Goal: Transaction & Acquisition: Purchase product/service

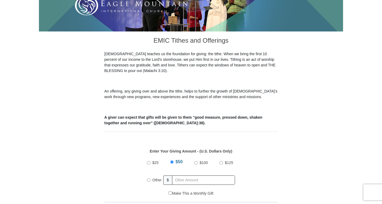
scroll to position [119, 0]
click at [149, 178] on input "Other" at bounding box center [148, 179] width 3 height 3
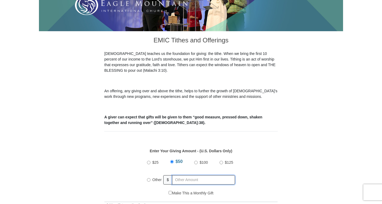
radio input "true"
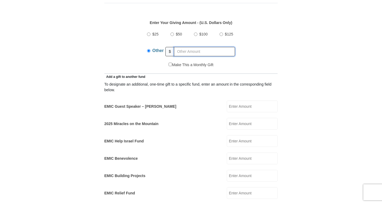
scroll to position [248, 0]
click at [235, 102] on input "EMIC Guest Speaker – [PERSON_NAME]" at bounding box center [252, 106] width 51 height 12
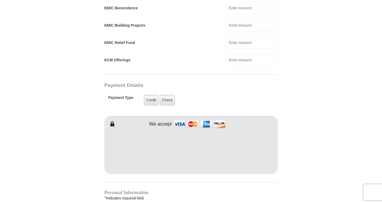
scroll to position [398, 0]
type input "500"
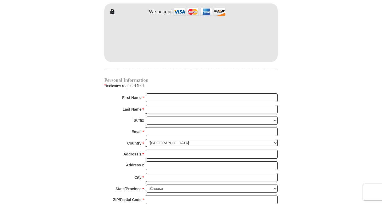
scroll to position [511, 0]
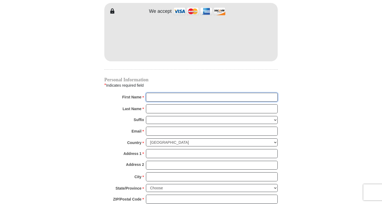
click at [163, 93] on input "First Name *" at bounding box center [212, 97] width 132 height 9
type input "Lal"
type input "Kandathil"
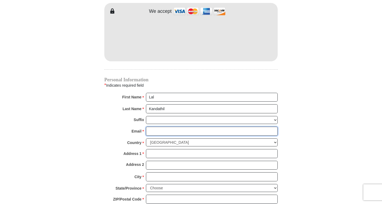
type input "[EMAIL_ADDRESS][DOMAIN_NAME]"
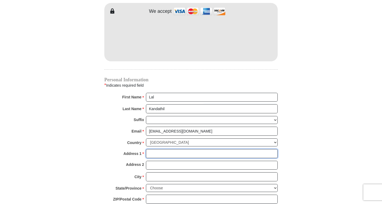
type input "[STREET_ADDRESS]"
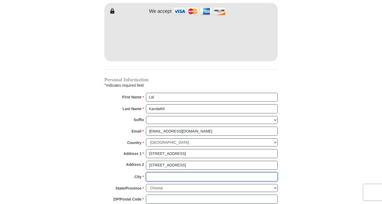
type input "[GEOGRAPHIC_DATA]"
select select "[GEOGRAPHIC_DATA]"
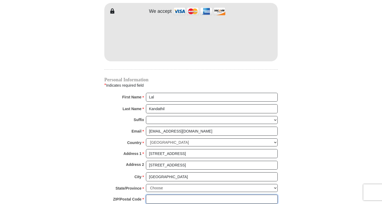
type input "76180"
type input "8177890933"
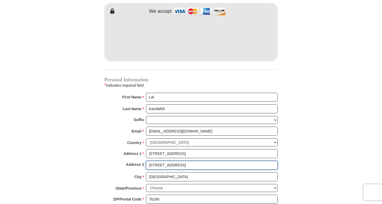
click at [189, 161] on input "[STREET_ADDRESS]" at bounding box center [212, 165] width 132 height 9
type input "5"
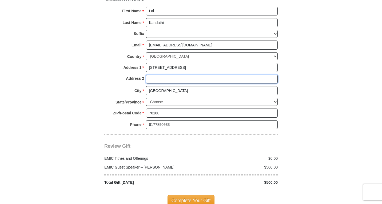
scroll to position [597, 0]
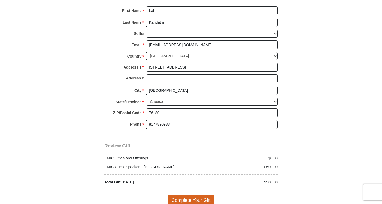
click at [188, 195] on span "Complete Your Gift" at bounding box center [191, 200] width 47 height 11
